Goal: Task Accomplishment & Management: Complete application form

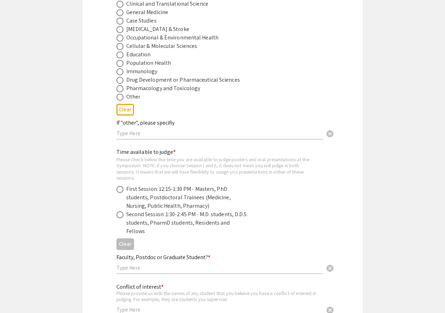
scroll to position [417, 0]
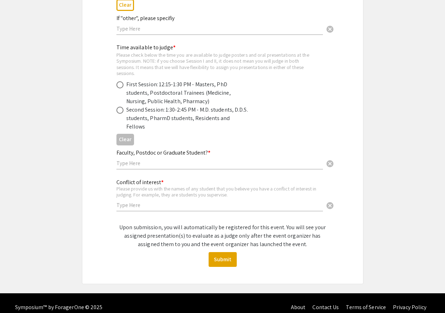
click at [121, 84] on span at bounding box center [119, 84] width 7 height 7
click at [121, 84] on input "radio" at bounding box center [119, 84] width 7 height 7
radio input "true"
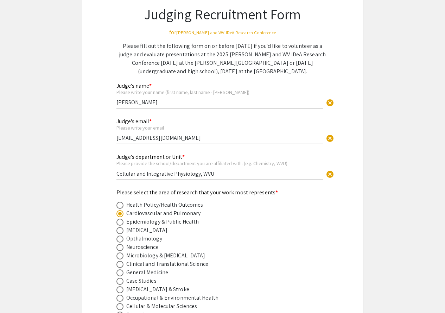
scroll to position [141, 0]
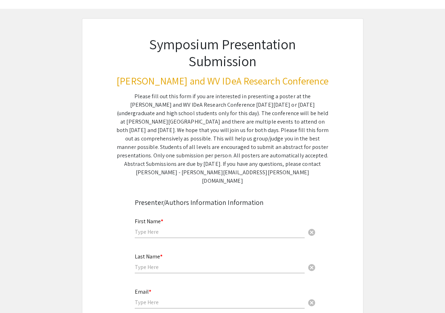
scroll to position [35, 0]
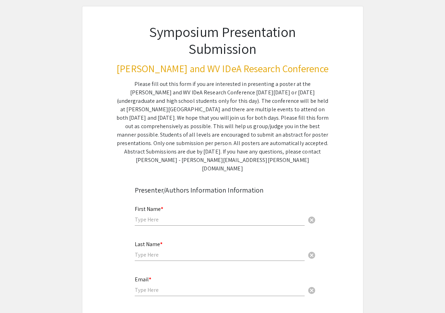
click at [183, 216] on input "text" at bounding box center [220, 219] width 170 height 7
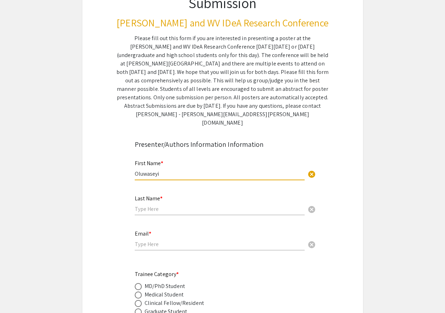
scroll to position [176, 0]
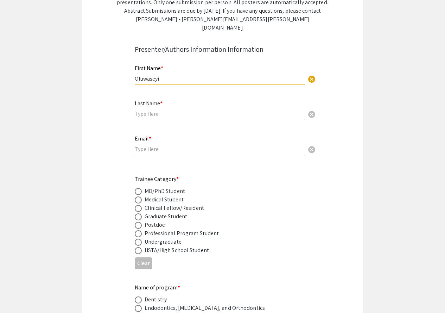
type input "Oluwaseyi"
click at [176, 110] on input "text" at bounding box center [220, 113] width 170 height 7
type input "Oyewole"
click at [174, 145] on input "email" at bounding box center [220, 148] width 170 height 7
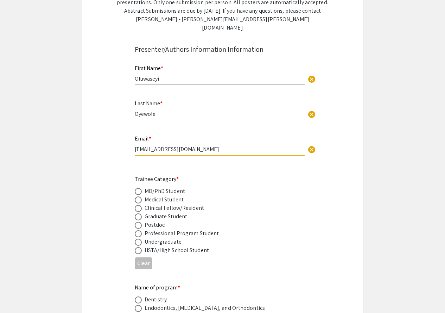
type input "[EMAIL_ADDRESS][DOMAIN_NAME]"
click at [273, 175] on div "Trainee Category * MD/PhD Student Medical Student Clinical Fellow/Resident Grad…" at bounding box center [217, 215] width 165 height 80
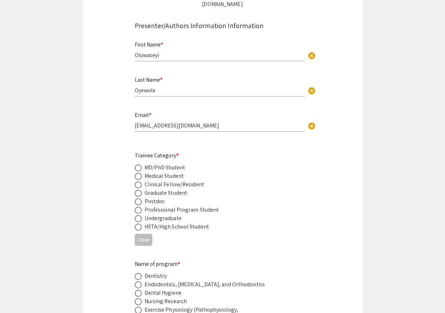
scroll to position [211, 0]
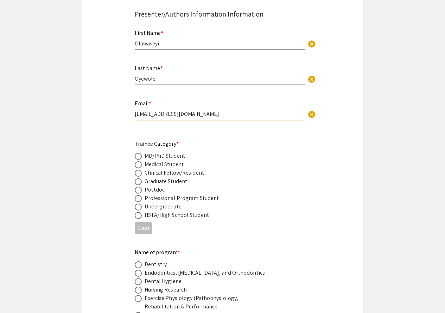
drag, startPoint x: 143, startPoint y: 106, endPoint x: 154, endPoint y: 109, distance: 11.3
click at [154, 109] on div "Email * [EMAIL_ADDRESS][DOMAIN_NAME] cancel" at bounding box center [220, 106] width 170 height 27
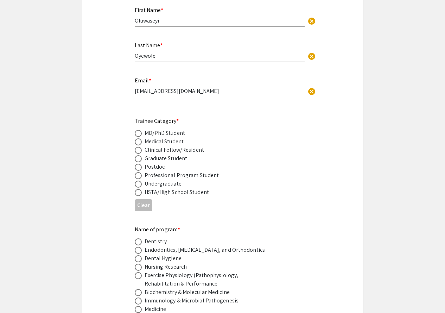
scroll to position [246, 0]
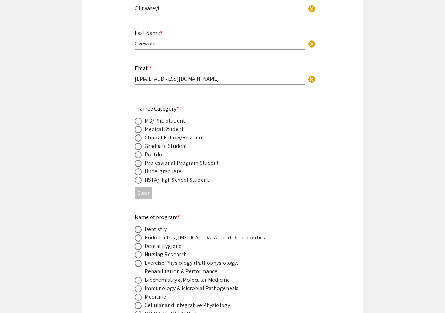
click at [139, 117] on span at bounding box center [138, 120] width 7 height 7
click at [139, 117] on input "radio" at bounding box center [138, 120] width 7 height 7
radio input "true"
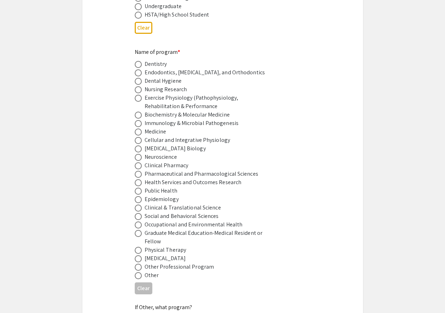
scroll to position [422, 0]
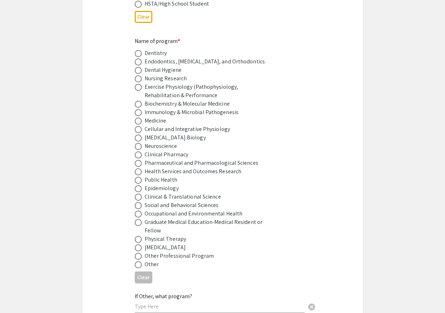
click at [139, 126] on span at bounding box center [138, 129] width 7 height 7
click at [139, 126] on input "radio" at bounding box center [138, 129] width 7 height 7
radio input "true"
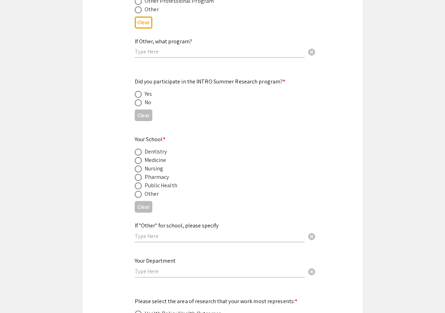
scroll to position [703, 0]
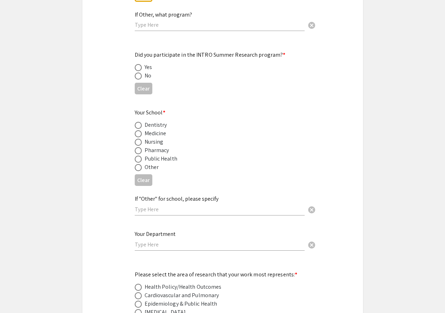
click at [139, 72] on span at bounding box center [138, 75] width 7 height 7
click at [139, 72] on input "radio" at bounding box center [138, 75] width 7 height 7
radio input "true"
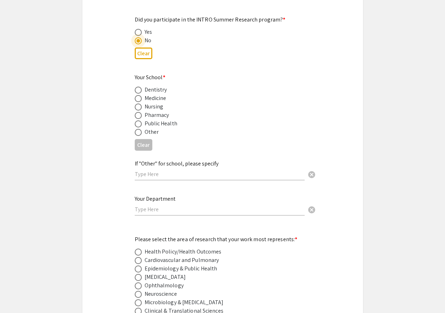
click at [139, 95] on span at bounding box center [138, 98] width 7 height 7
click at [139, 95] on input "radio" at bounding box center [138, 98] width 7 height 7
radio input "true"
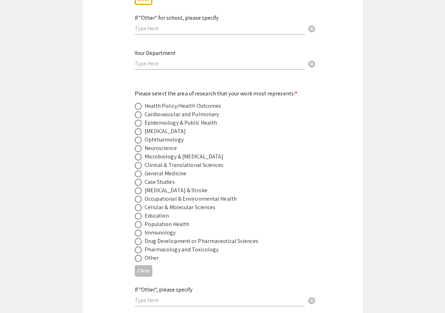
scroll to position [914, 0]
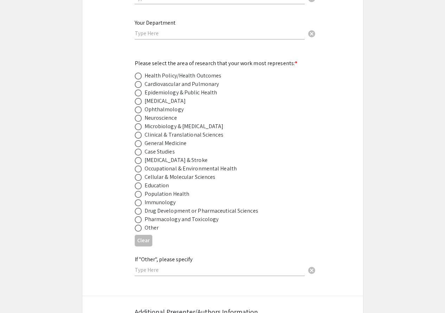
click at [191, 30] on input "text" at bounding box center [220, 33] width 170 height 7
drag, startPoint x: 149, startPoint y: 26, endPoint x: 130, endPoint y: 27, distance: 18.6
click at [130, 27] on div "Your Department Phy cancel This field is required." at bounding box center [222, 33] width 186 height 30
paste input "siology, Pharmacology & Toxicology"
type input "Physiology, Pharmacology & Toxicology"
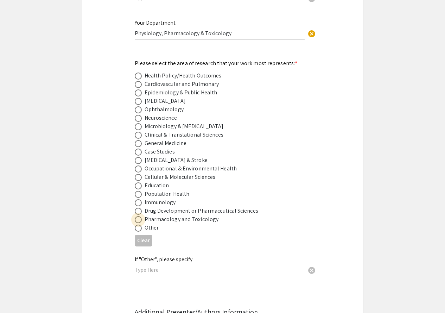
click at [140, 216] on span at bounding box center [138, 219] width 7 height 7
click at [140, 216] on input "radio" at bounding box center [138, 219] width 7 height 7
radio input "true"
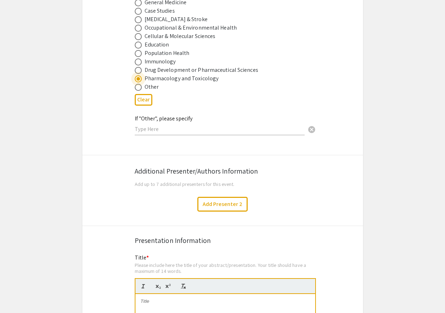
scroll to position [1090, 0]
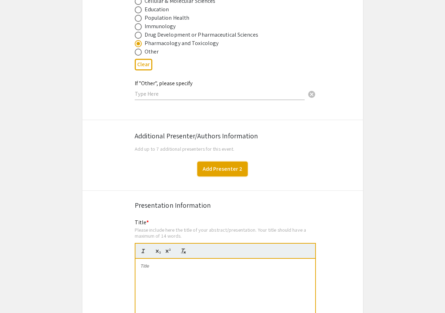
click at [219, 161] on button "Add Presenter 2" at bounding box center [222, 168] width 50 height 15
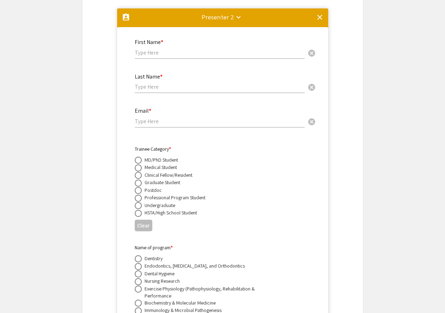
click at [317, 13] on mat-icon "clear" at bounding box center [319, 17] width 8 height 8
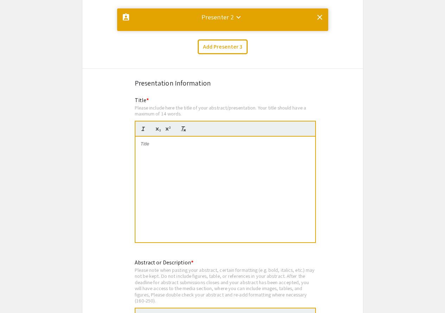
scroll to position [0, 0]
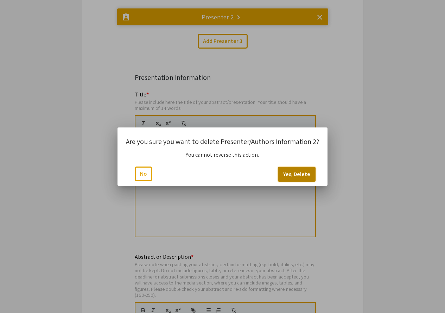
click at [293, 176] on button "Yes, Delete" at bounding box center [297, 174] width 38 height 15
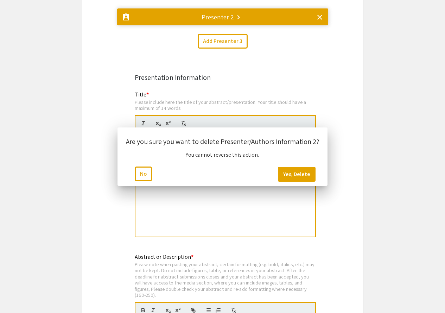
scroll to position [1217, 0]
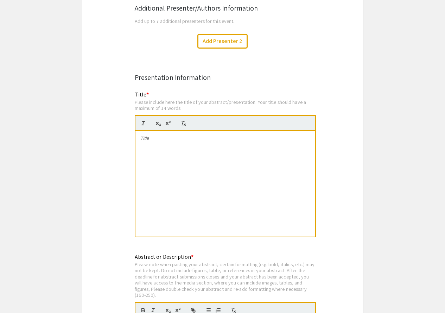
click at [171, 99] on div "Please include here the title of your abstract/presentation. Your title should …" at bounding box center [225, 105] width 181 height 12
click at [162, 90] on div "Title * Please include here the title of your abstract/presentation. Your title…" at bounding box center [225, 167] width 181 height 155
click at [165, 149] on div at bounding box center [225, 183] width 180 height 105
click at [170, 135] on div at bounding box center [225, 183] width 180 height 105
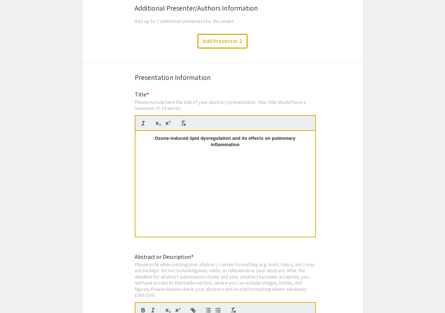
click at [210, 135] on p "Ozone-induced lipid dysregulation and its effects on pulmonary inflammation" at bounding box center [225, 141] width 169 height 13
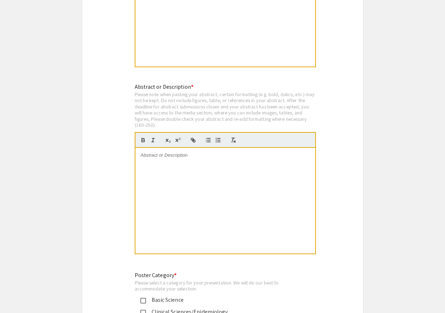
scroll to position [1393, 0]
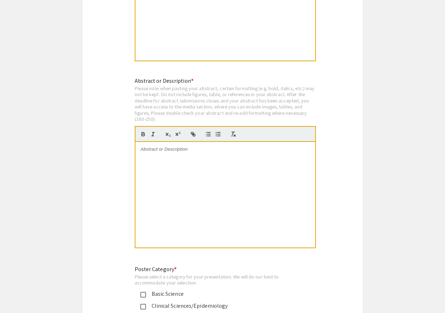
click at [180, 153] on div at bounding box center [225, 194] width 180 height 105
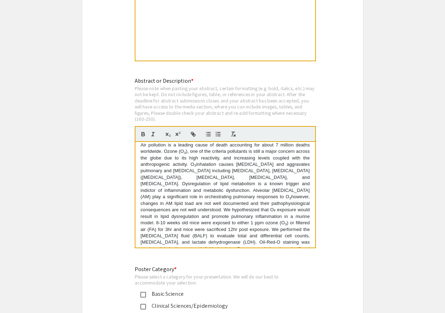
scroll to position [0, 0]
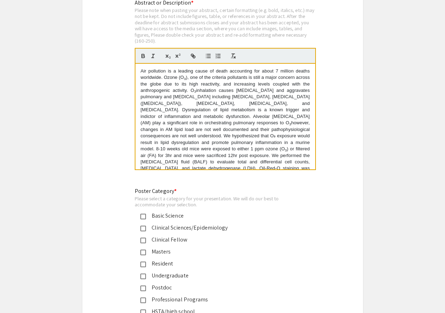
scroll to position [1534, 0]
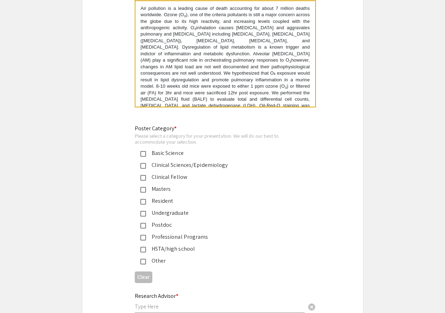
click at [142, 151] on mat-pseudo-checkbox at bounding box center [143, 154] width 6 height 6
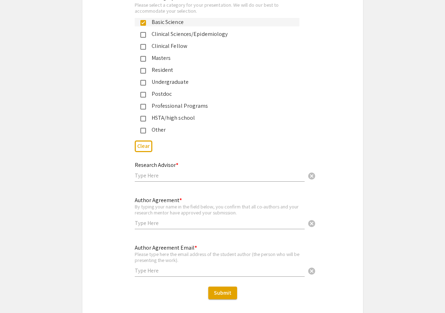
scroll to position [1675, 0]
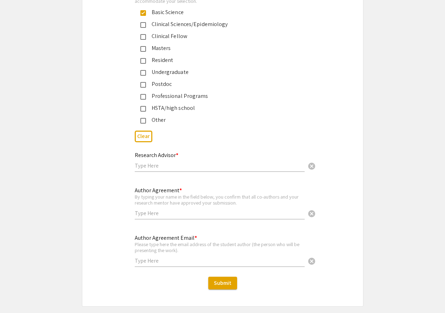
click at [214, 152] on div "Research Advisor * cancel" at bounding box center [220, 158] width 170 height 27
click at [216, 162] on input "text" at bounding box center [220, 165] width 170 height 7
type input "[PERSON_NAME]"
click at [223, 209] on input "text" at bounding box center [220, 212] width 170 height 7
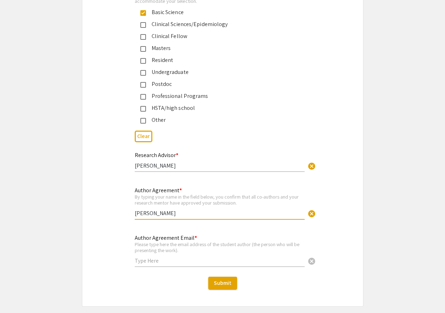
type input "[PERSON_NAME]"
click at [192, 257] on input "text" at bounding box center [220, 260] width 170 height 7
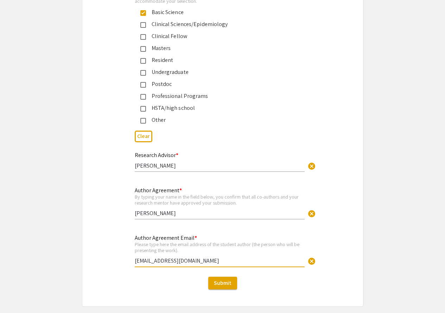
type input "[EMAIL_ADDRESS][DOMAIN_NAME]"
click at [106, 219] on div "Author Agreement * By typing your name in the field below, you confirm that all…" at bounding box center [222, 204] width 281 height 47
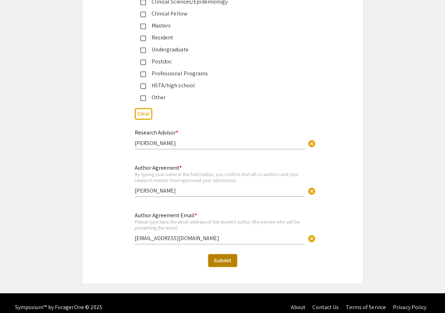
click at [223, 256] on span "Submit" at bounding box center [223, 259] width 18 height 7
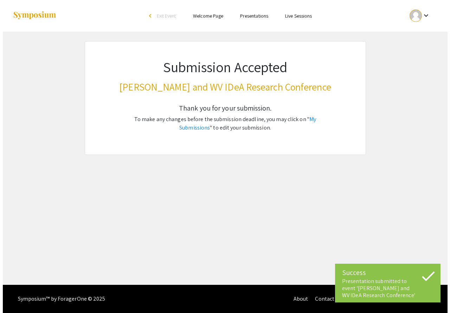
scroll to position [0, 0]
